Goal: Find specific page/section: Find specific page/section

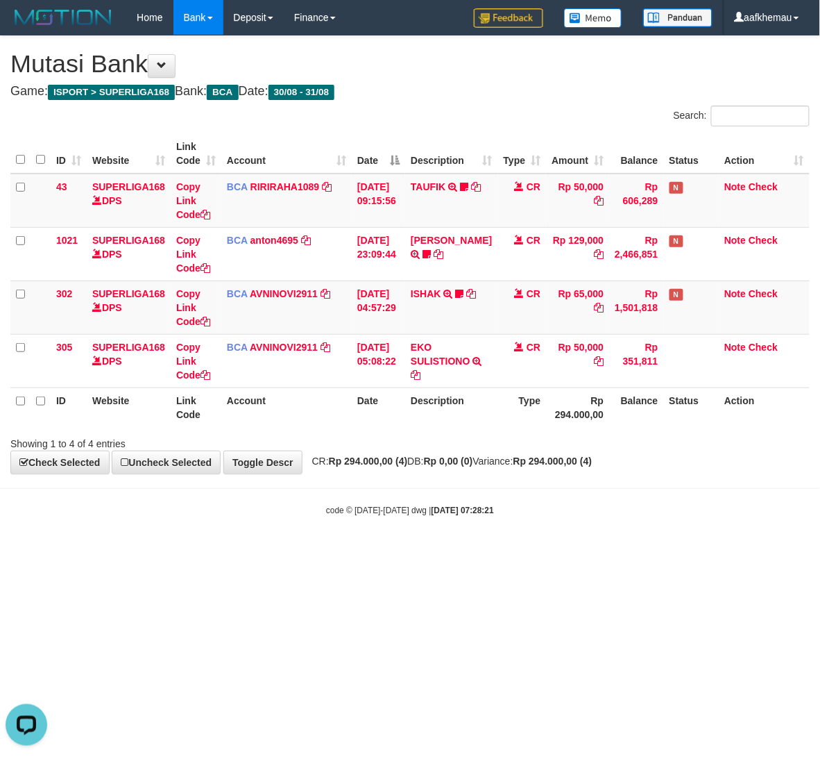
click at [504, 87] on h4 "Game: ISPORT > SUPERLIGA168 Bank: BCA Date: 30/08 - 31/08" at bounding box center [410, 92] width 800 height 14
click at [667, 551] on html "Toggle navigation Home Bank Account List Load By Website Group [ISPORT] SUPERLI…" at bounding box center [410, 275] width 820 height 551
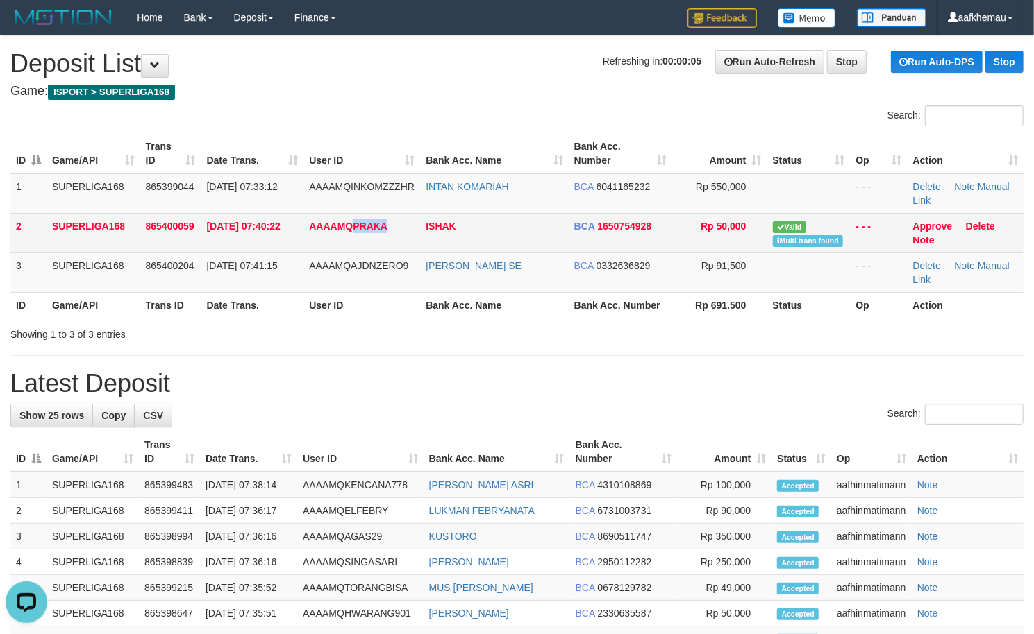
copy span "PRAKA"
drag, startPoint x: 397, startPoint y: 221, endPoint x: 351, endPoint y: 228, distance: 46.3
click at [351, 228] on td "AAAAMQPRAKA" at bounding box center [361, 233] width 117 height 40
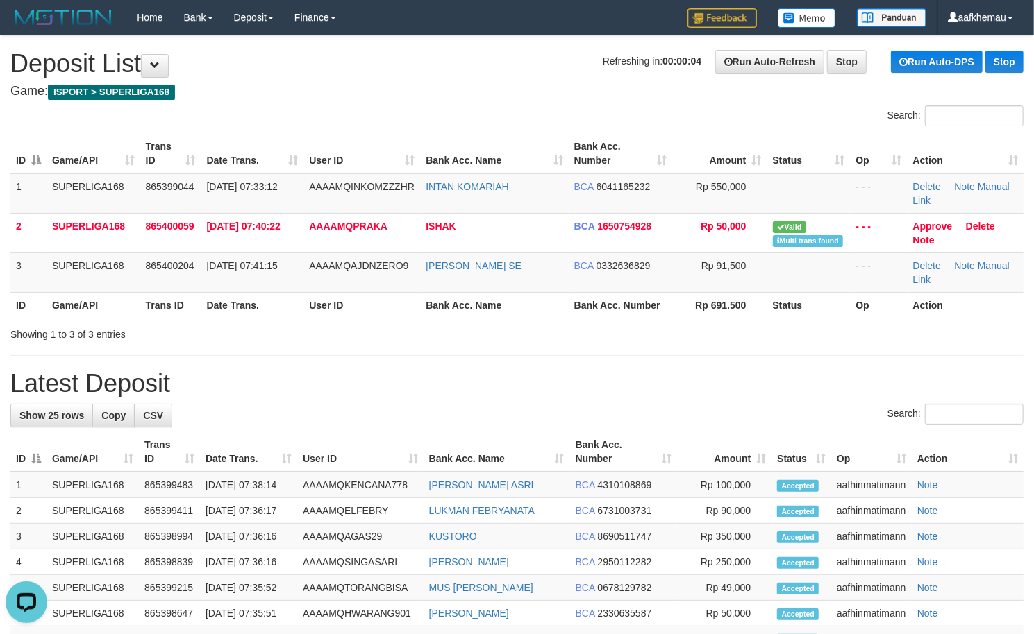
click at [332, 75] on h1 "Refreshing in: 00:00:04 Run Auto-Refresh Stop Run Auto-DPS Stop Deposit List" at bounding box center [516, 64] width 1013 height 28
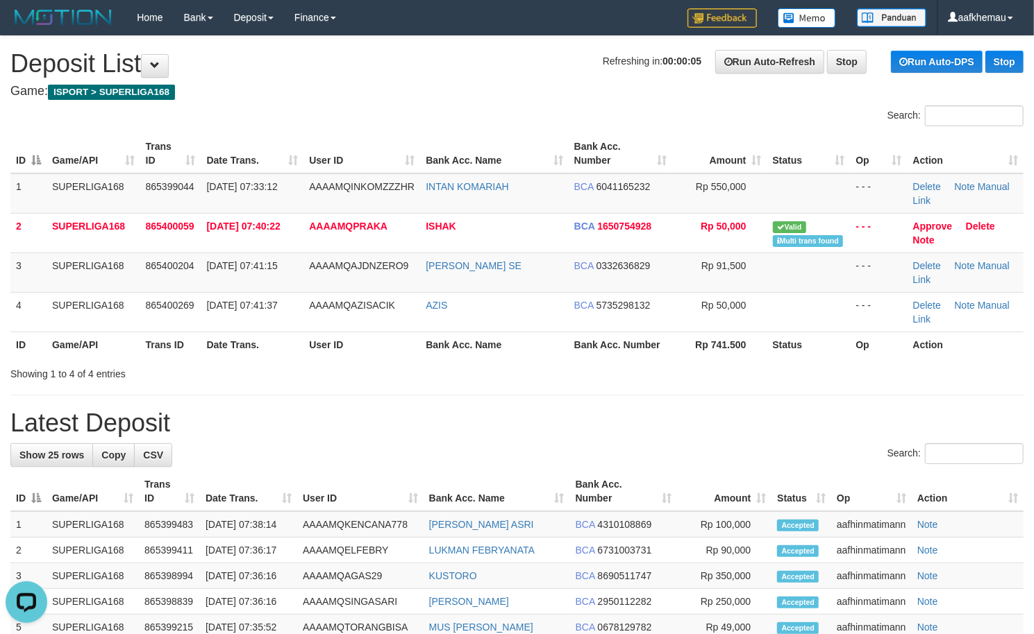
click at [278, 75] on h1 "Refreshing in: 00:00:05 Run Auto-Refresh Stop Run Auto-DPS Stop Deposit List" at bounding box center [516, 64] width 1013 height 28
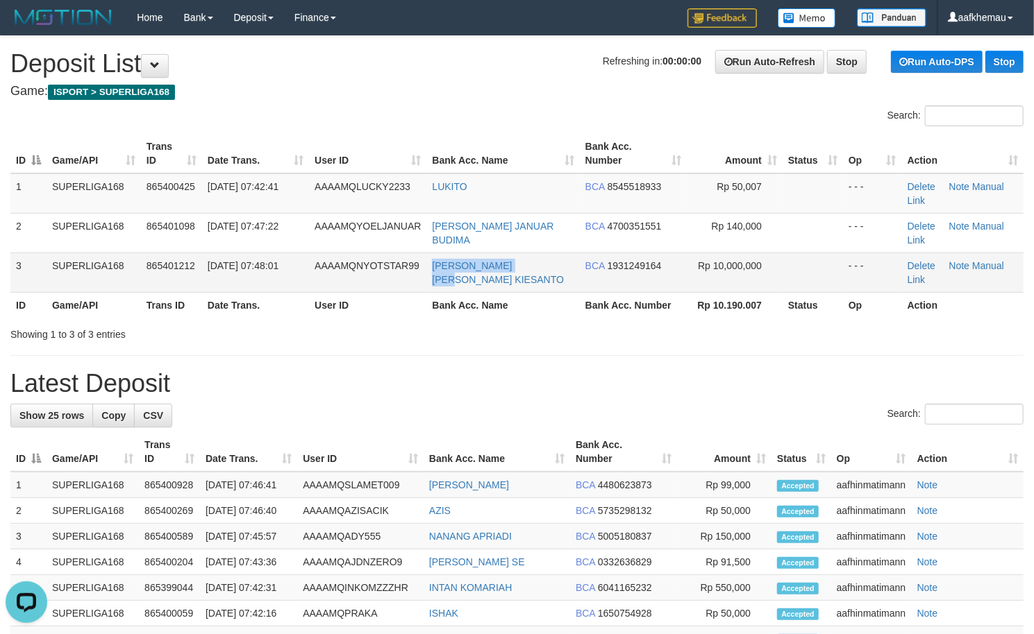
copy link "ALAN DINO KIESANTO"
drag, startPoint x: 423, startPoint y: 273, endPoint x: 432, endPoint y: 273, distance: 9.0
click at [432, 273] on td "ALAN DINO KIESANTO" at bounding box center [502, 273] width 153 height 40
copy tr "LUKITO"
drag, startPoint x: 512, startPoint y: 205, endPoint x: 416, endPoint y: 201, distance: 95.9
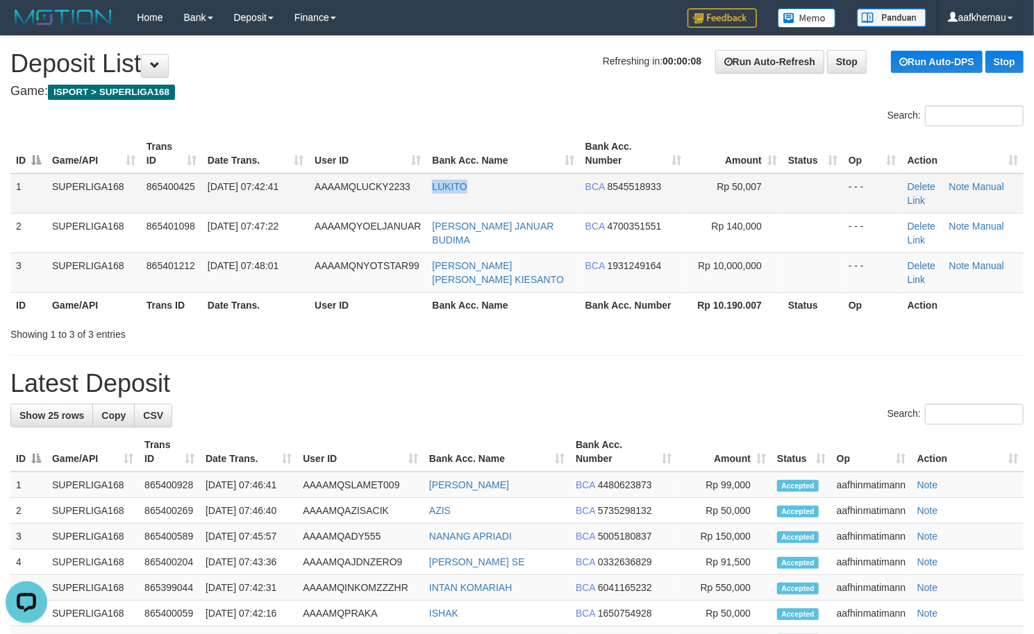
click at [416, 201] on tr "1 SUPERLIGA168 865400425 31/08/2025 07:42:41 AAAAMQLUCKY2233 LUKITO BCA 8545518…" at bounding box center [516, 194] width 1013 height 40
